Goal: Transaction & Acquisition: Book appointment/travel/reservation

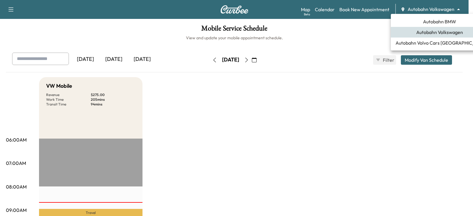
click at [459, 8] on body "Support Log Out Map Beta Calendar Book New Appointment Autobahn Volkswagen ****…" at bounding box center [236, 108] width 473 height 216
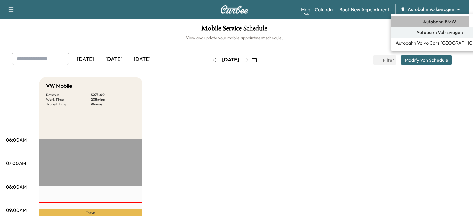
click at [427, 22] on span "Autobahn BMW" at bounding box center [439, 21] width 33 height 7
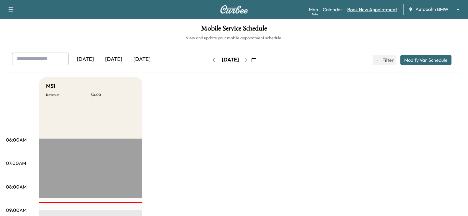
click at [364, 10] on link "Book New Appointment" at bounding box center [372, 9] width 50 height 7
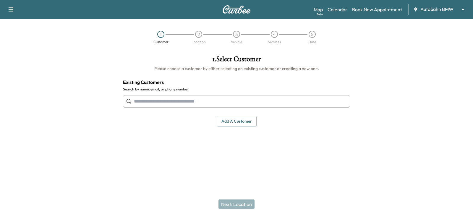
click at [145, 101] on input "text" at bounding box center [236, 101] width 227 height 12
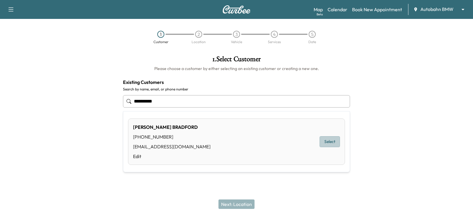
click at [329, 142] on button "Select" at bounding box center [329, 141] width 20 height 11
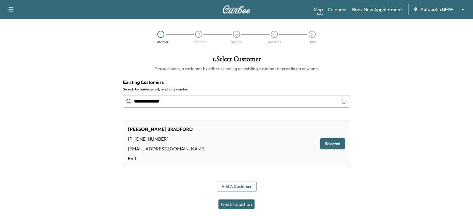
type input "**********"
click at [235, 202] on button "Next: Location" at bounding box center [236, 203] width 36 height 9
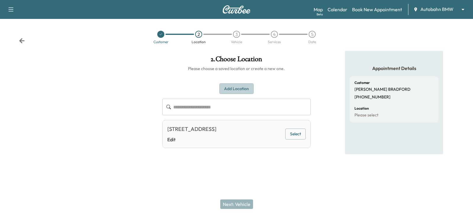
click at [234, 89] on button "Add Location" at bounding box center [236, 88] width 34 height 11
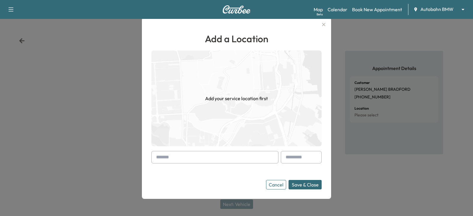
click at [174, 156] on input "text" at bounding box center [214, 157] width 127 height 12
click at [179, 157] on input "**********" at bounding box center [214, 157] width 127 height 12
click at [193, 156] on input "**********" at bounding box center [214, 157] width 127 height 12
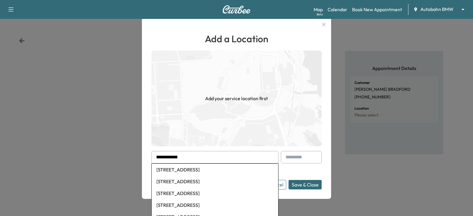
click at [187, 170] on li "[STREET_ADDRESS]" at bounding box center [215, 170] width 126 height 12
type input "**********"
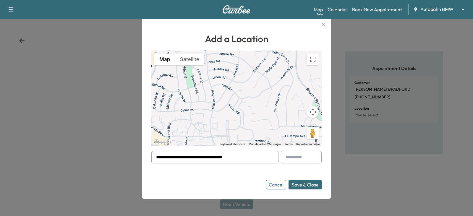
click at [299, 186] on button "Save & Close" at bounding box center [304, 184] width 33 height 9
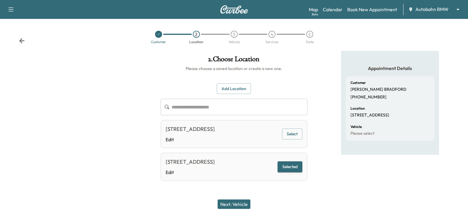
click at [234, 203] on button "Next: Vehicle" at bounding box center [234, 203] width 33 height 9
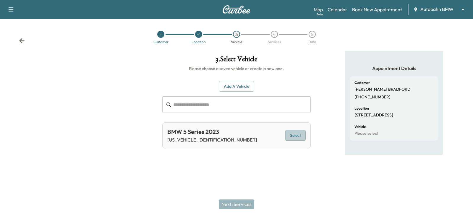
click at [295, 135] on button "Select" at bounding box center [295, 135] width 20 height 11
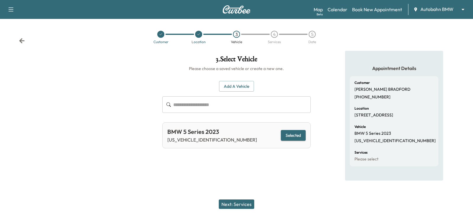
click at [237, 205] on button "Next: Services" at bounding box center [236, 203] width 35 height 9
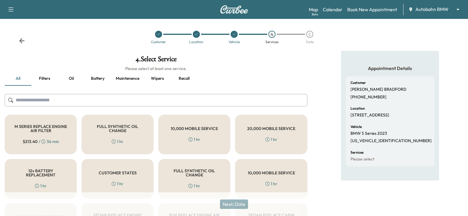
click at [117, 134] on div "FULL SYNTHETIC OIL CHANGE 1 hr" at bounding box center [118, 135] width 72 height 40
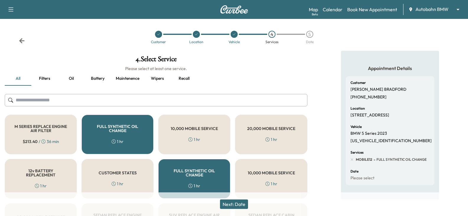
click at [236, 202] on button "Next: Date" at bounding box center [234, 203] width 28 height 9
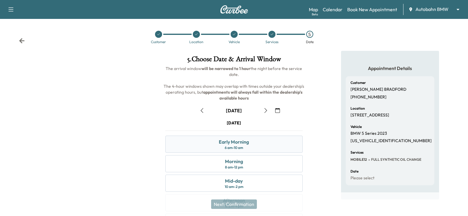
scroll to position [30, 0]
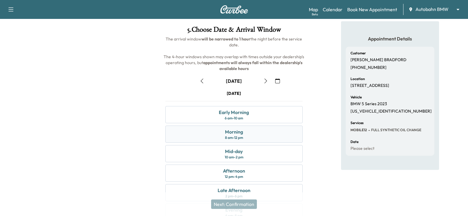
click at [247, 133] on div "Morning 8 am - 12 pm" at bounding box center [233, 134] width 137 height 17
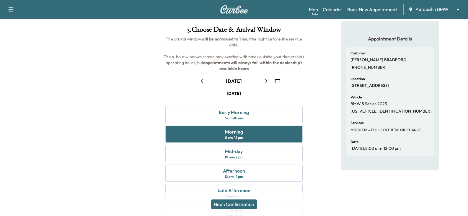
click at [235, 203] on button "Next: Confirmation" at bounding box center [234, 203] width 46 height 9
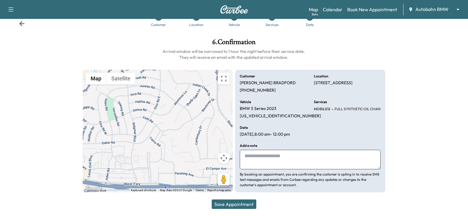
click at [235, 203] on button "Save Appointment" at bounding box center [234, 203] width 45 height 9
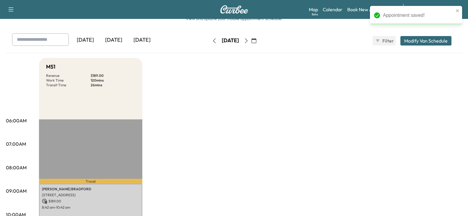
scroll to position [30, 0]
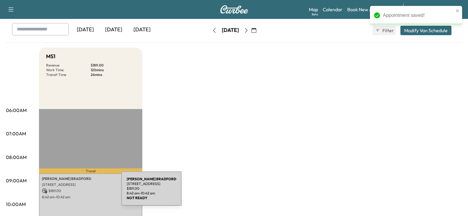
click at [77, 192] on p "$ 189.00" at bounding box center [90, 190] width 97 height 5
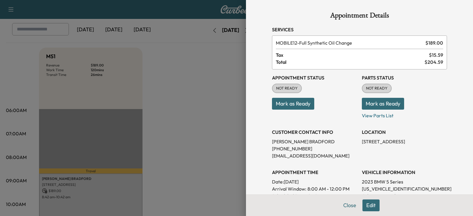
click at [347, 206] on div "Appointment Details Services MOBILE12 - Full Synthetic Oil Change $ 189.00 Tax …" at bounding box center [359, 166] width 189 height 333
click at [340, 208] on button "Close" at bounding box center [349, 205] width 21 height 12
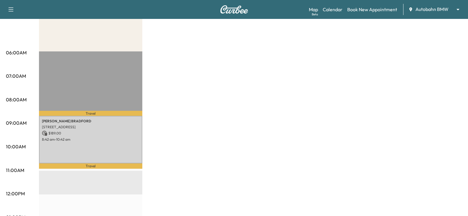
scroll to position [89, 0]
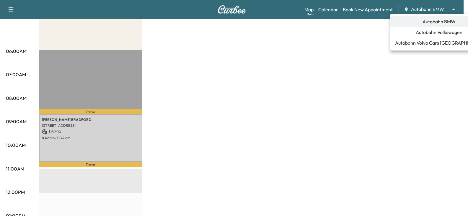
click at [458, 7] on body "Support Log Out Map Beta Calendar Book New Appointment Autobahn BMW ******** ​ …" at bounding box center [234, 19] width 468 height 216
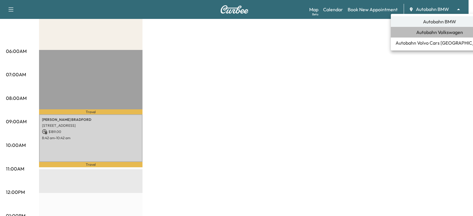
click at [447, 32] on span "Autobahn Volkswagen" at bounding box center [439, 32] width 47 height 7
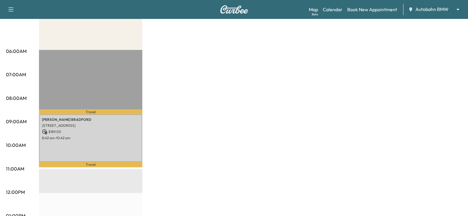
scroll to position [0, 0]
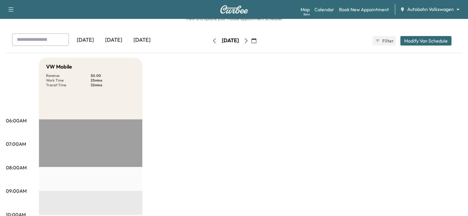
scroll to position [30, 0]
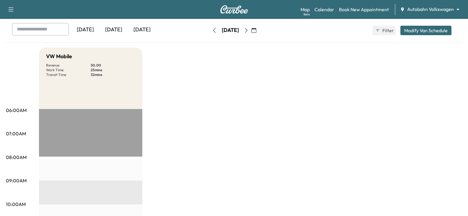
click at [249, 30] on icon "button" at bounding box center [246, 30] width 5 height 5
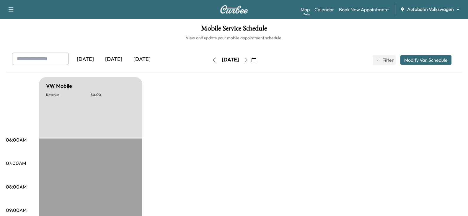
click at [212, 61] on icon "button" at bounding box center [214, 60] width 5 height 5
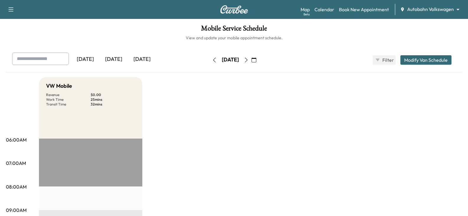
click at [209, 61] on button "button" at bounding box center [214, 59] width 10 height 9
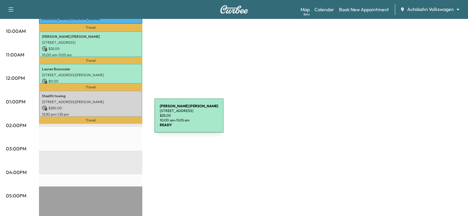
scroll to position [207, 0]
